Goal: Entertainment & Leisure: Consume media (video, audio)

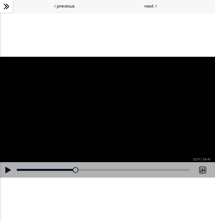
click at [8, 185] on div "The video is loading... Click for sound @keyframes VOLUME_SMALL_WAVE_FLASH { 0%…" at bounding box center [107, 117] width 215 height 210
click at [4, 173] on button at bounding box center [8, 170] width 17 height 16
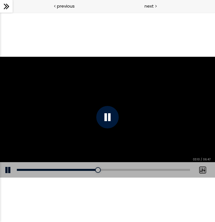
click at [86, 109] on div at bounding box center [107, 117] width 215 height 121
click at [8, 170] on button at bounding box center [8, 170] width 17 height 16
click at [101, 115] on div at bounding box center [107, 117] width 22 height 22
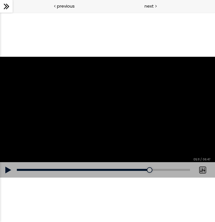
click at [89, 97] on div at bounding box center [107, 117] width 215 height 121
click at [4, 172] on button at bounding box center [8, 170] width 17 height 16
click at [8, 170] on button at bounding box center [8, 170] width 17 height 16
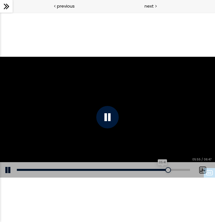
click at [162, 170] on div "05:41" at bounding box center [103, 170] width 173 height 2
click at [111, 125] on div at bounding box center [107, 117] width 22 height 22
